Goal: Navigation & Orientation: Find specific page/section

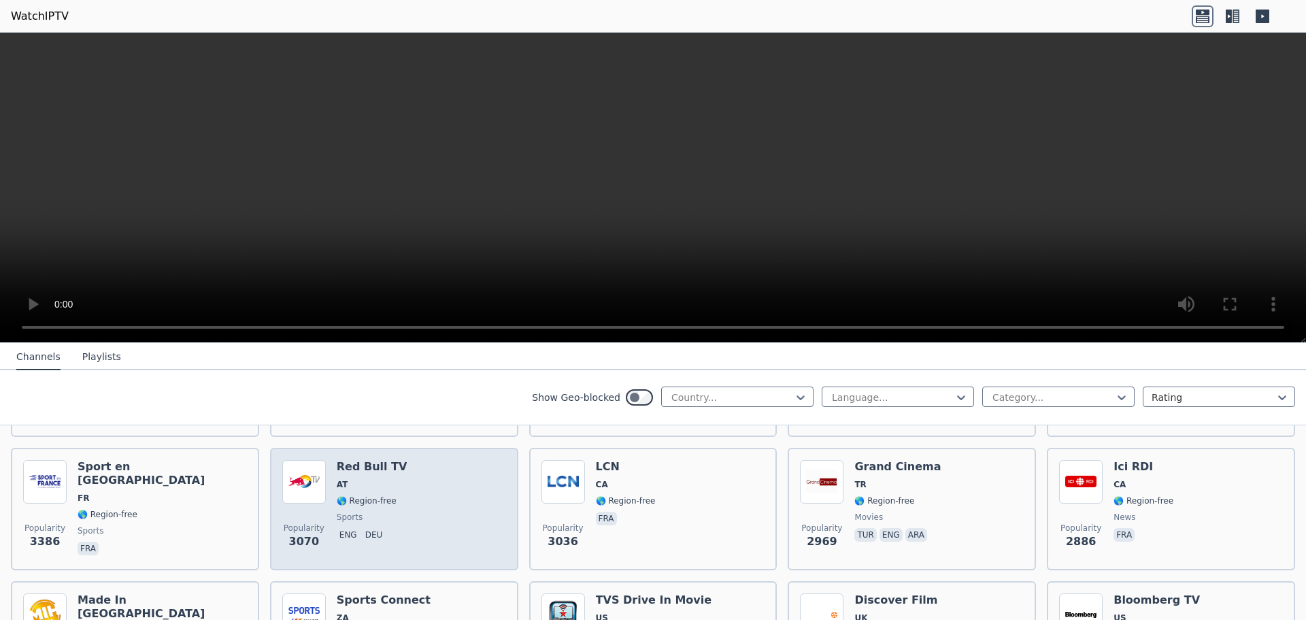
scroll to position [408, 0]
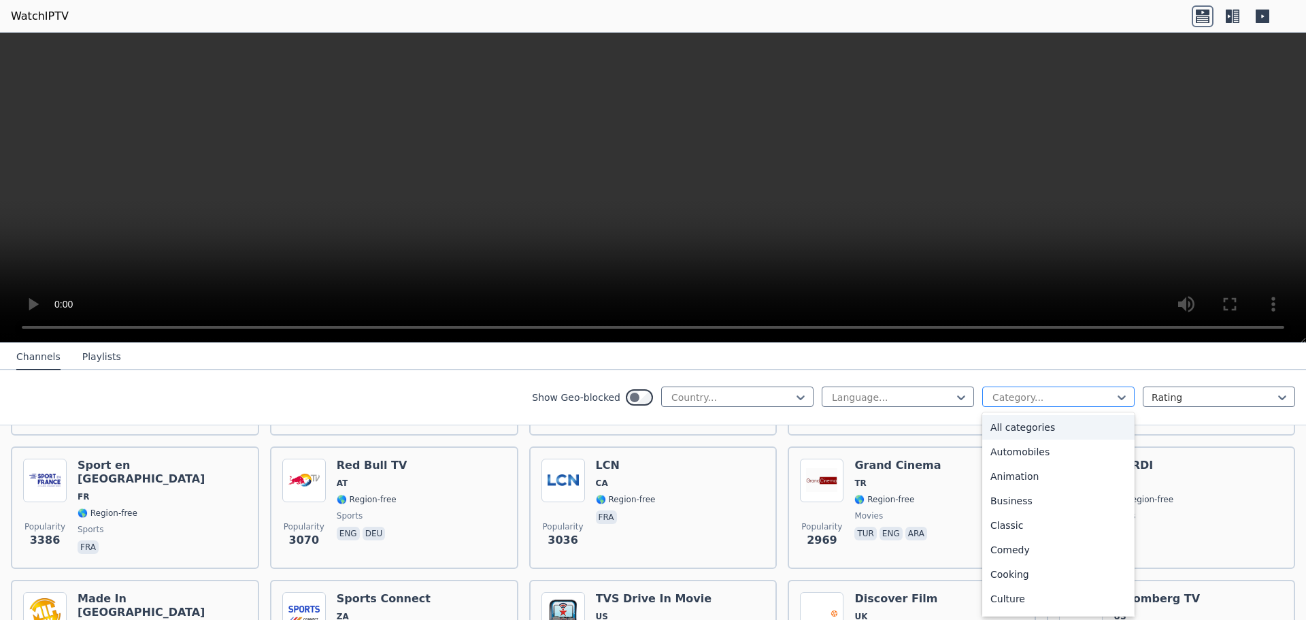
click at [1005, 395] on div at bounding box center [1053, 397] width 124 height 14
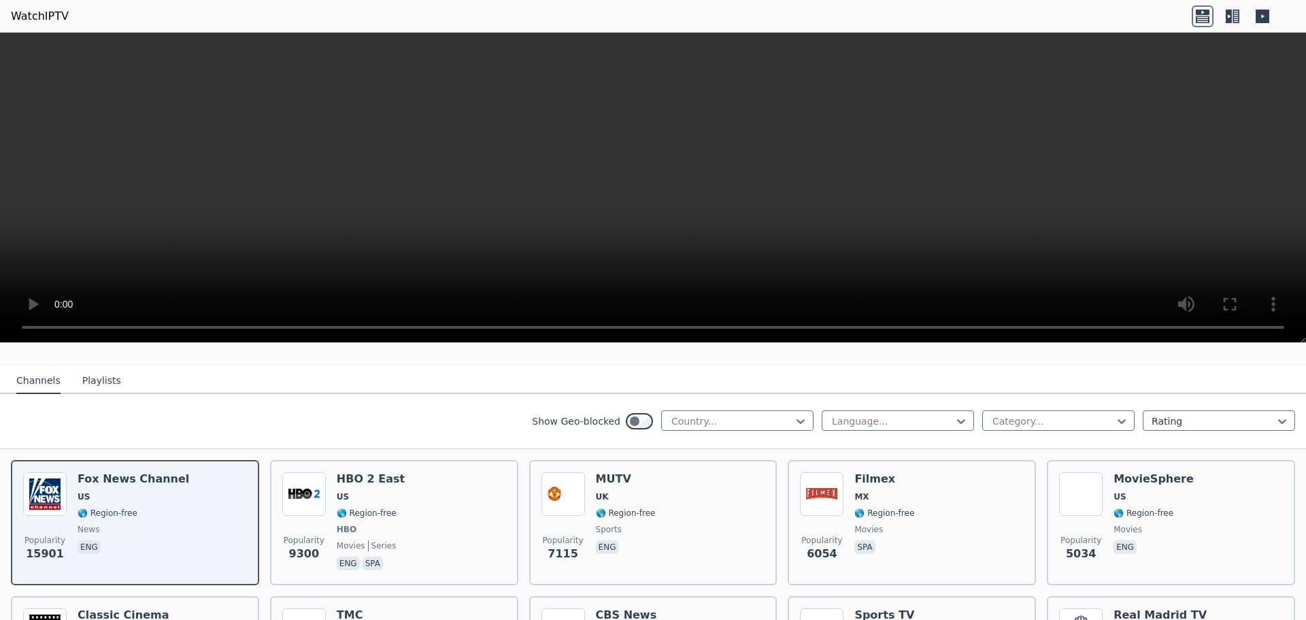
scroll to position [136, 0]
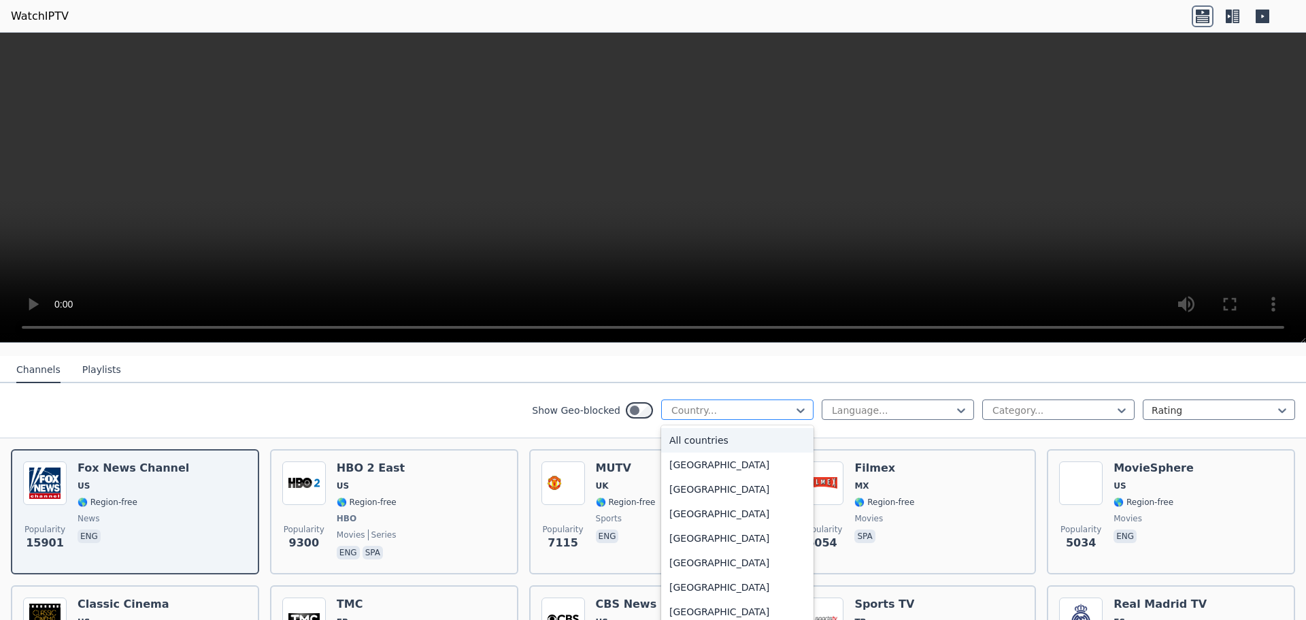
click at [732, 399] on div "Country..." at bounding box center [737, 409] width 152 height 20
click at [838, 403] on div at bounding box center [892, 410] width 124 height 14
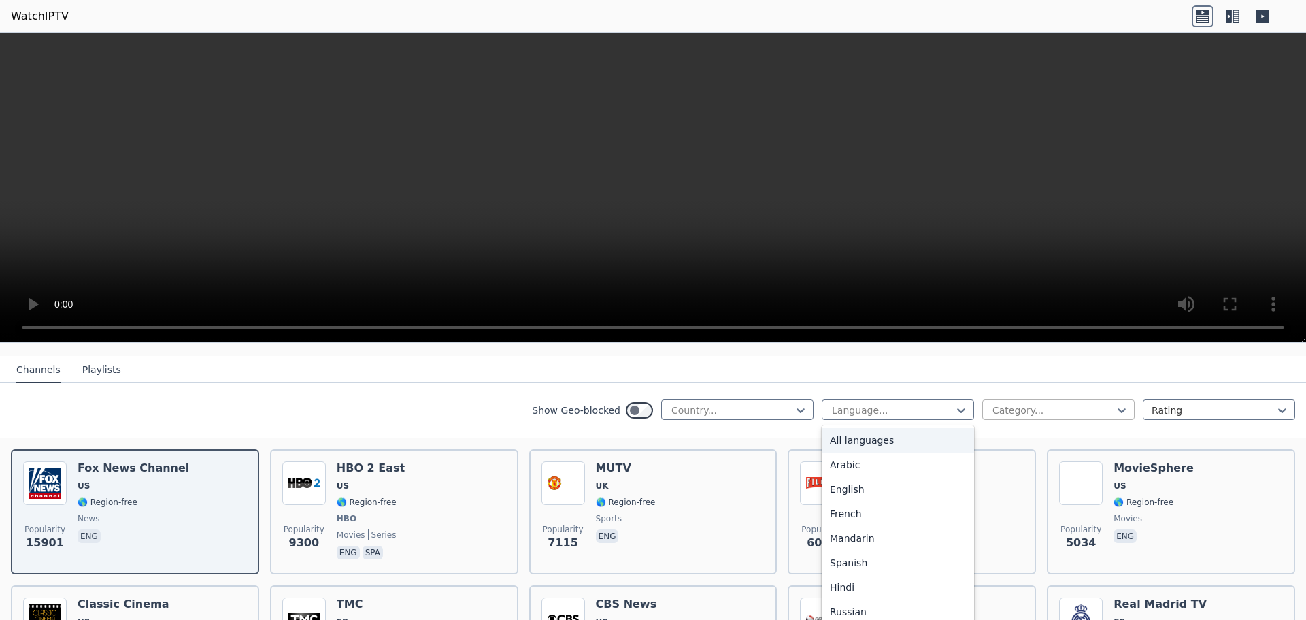
click at [1000, 403] on div at bounding box center [1053, 410] width 124 height 14
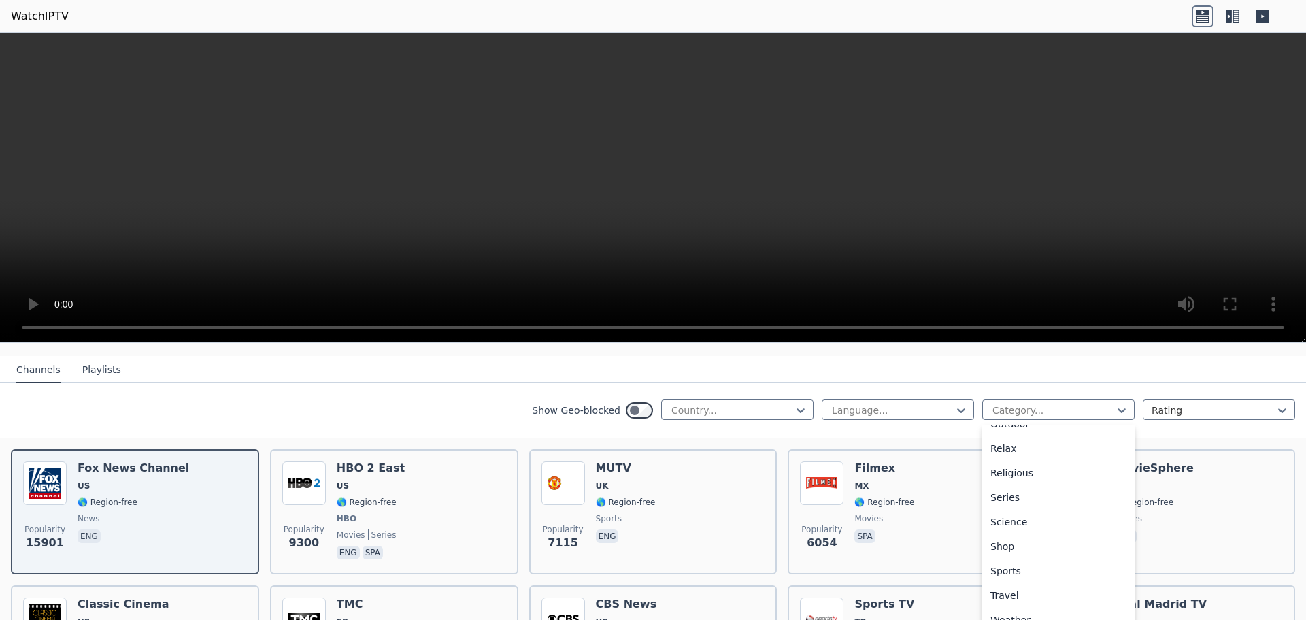
scroll to position [462, 0]
click at [1011, 556] on div "Sports" at bounding box center [1058, 565] width 152 height 24
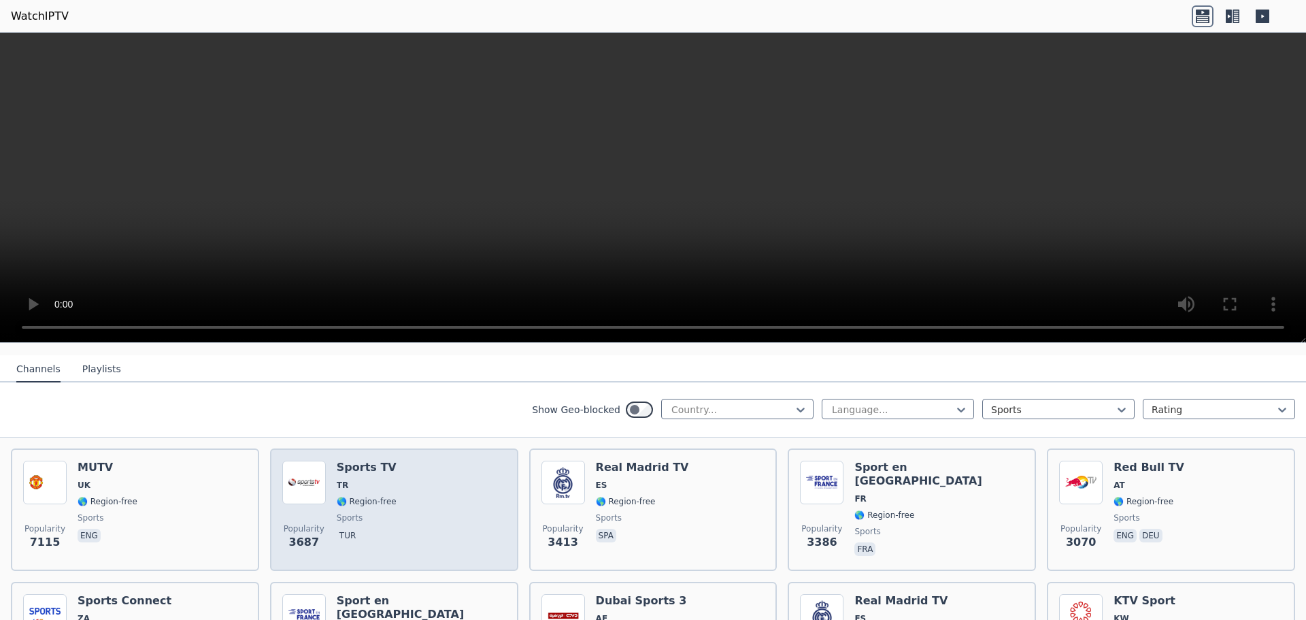
scroll to position [136, 0]
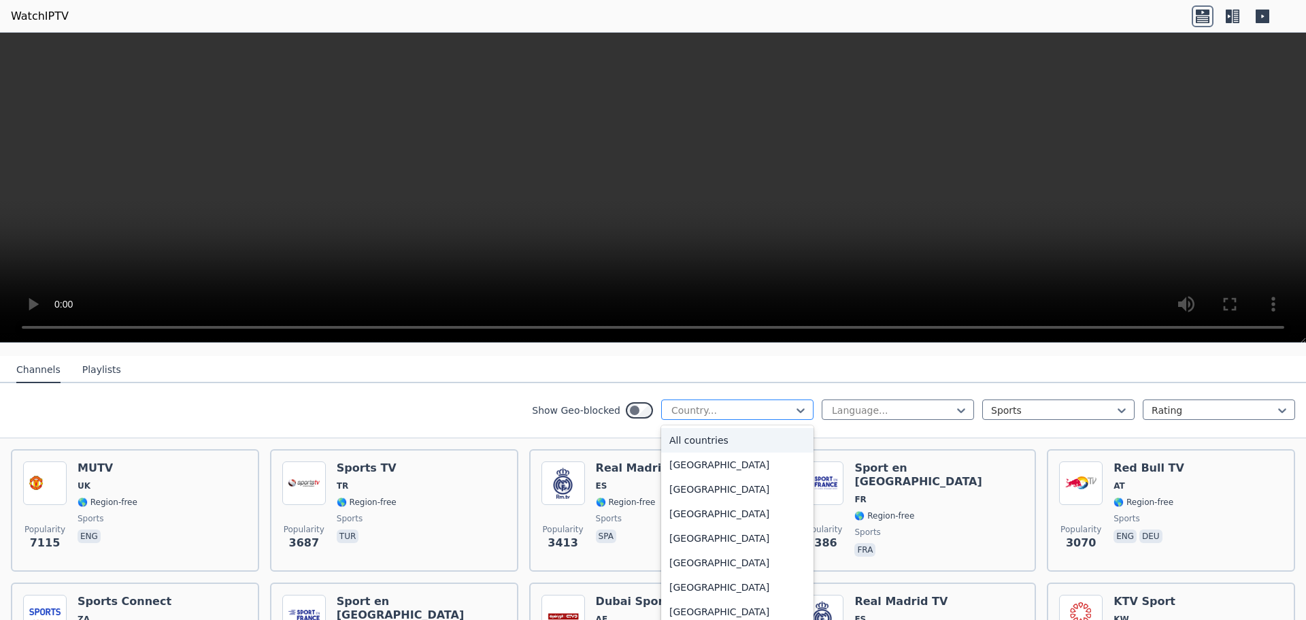
click at [693, 403] on div at bounding box center [732, 410] width 124 height 14
click at [709, 573] on div "[GEOGRAPHIC_DATA]" at bounding box center [737, 584] width 152 height 24
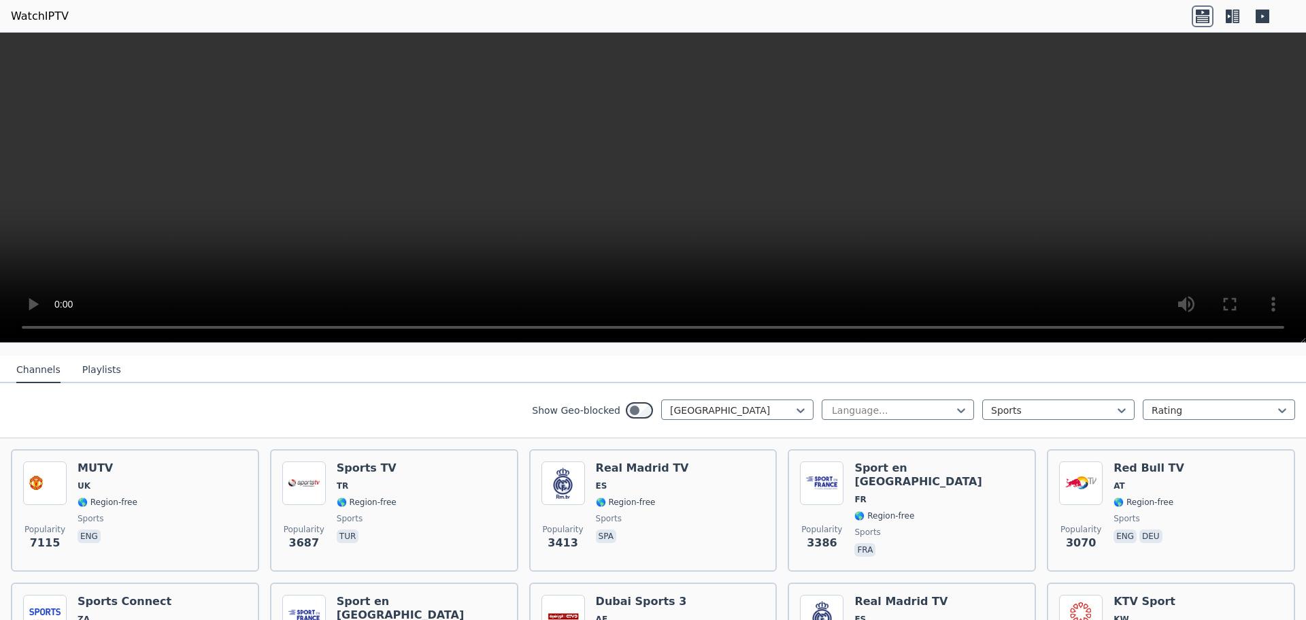
scroll to position [133, 0]
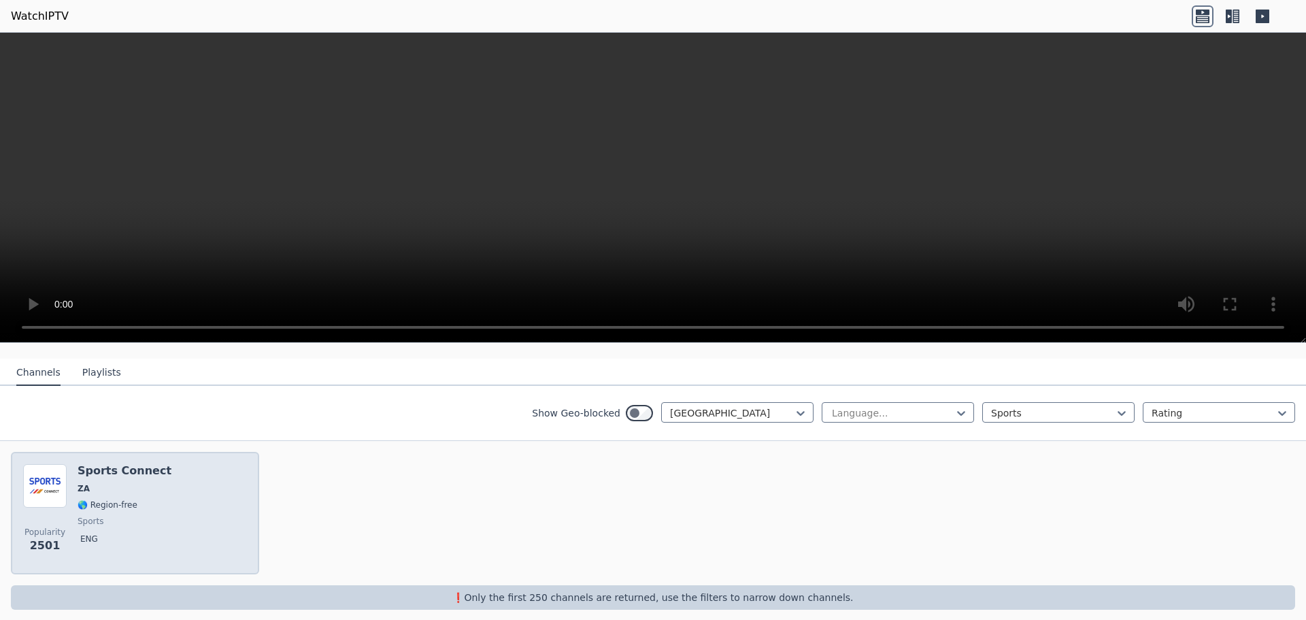
click at [153, 499] on span "🌎 Region-free" at bounding box center [125, 504] width 94 height 11
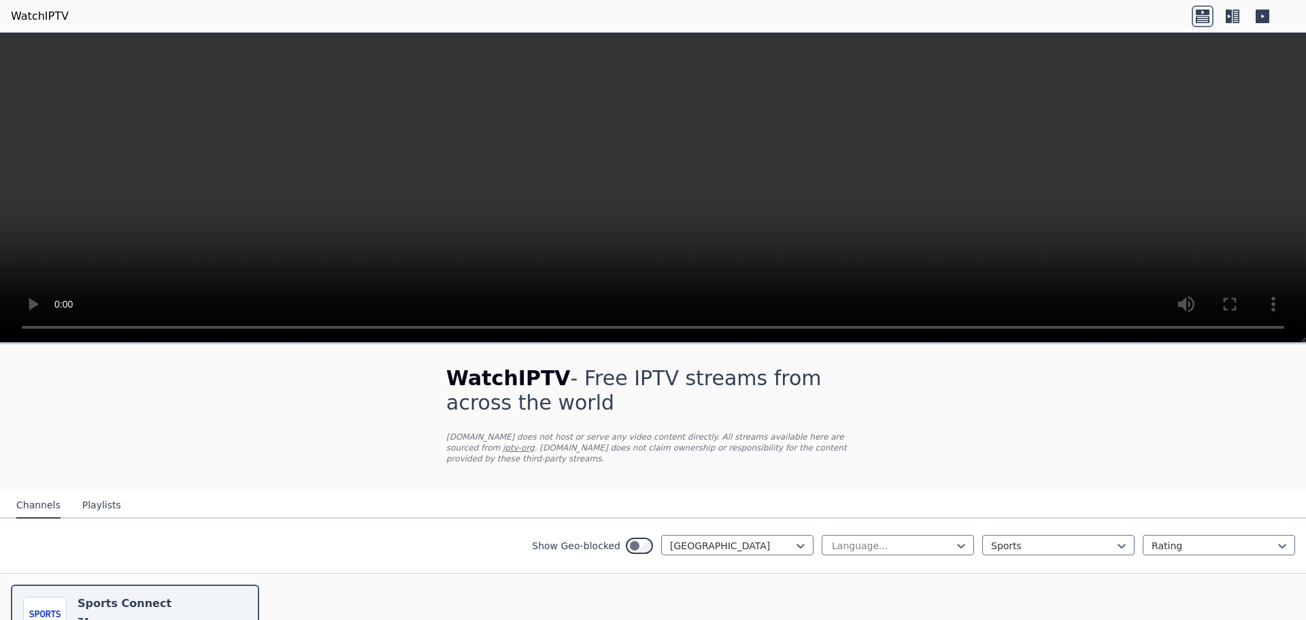
scroll to position [0, 0]
